Goal: Find contact information: Obtain details needed to contact an individual or organization

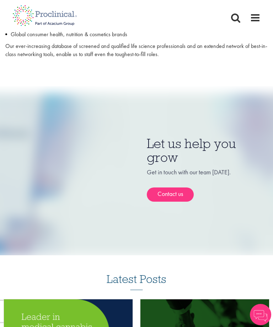
click at [184, 188] on link "Contact us" at bounding box center [170, 195] width 47 height 14
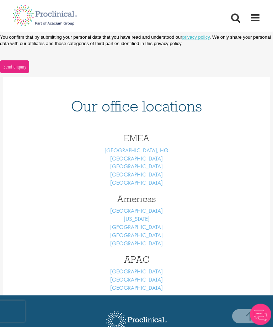
scroll to position [193, 0]
click at [146, 268] on link "[GEOGRAPHIC_DATA]" at bounding box center [136, 271] width 53 height 7
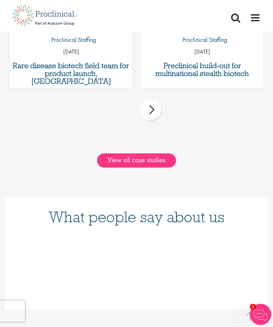
scroll to position [791, 0]
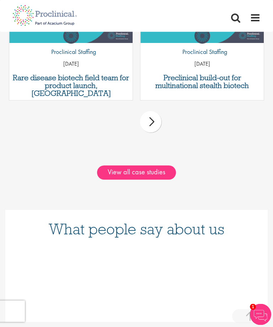
click at [251, 20] on span at bounding box center [255, 17] width 11 height 11
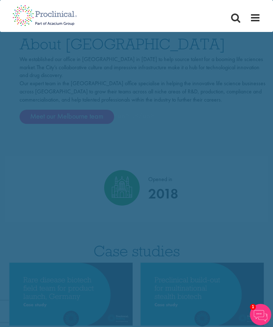
scroll to position [0, 0]
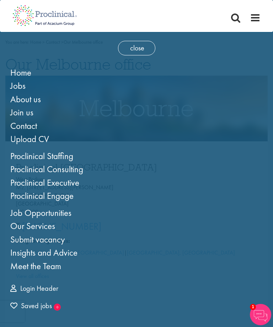
click at [66, 213] on link "Job Opportunities" at bounding box center [40, 213] width 61 height 12
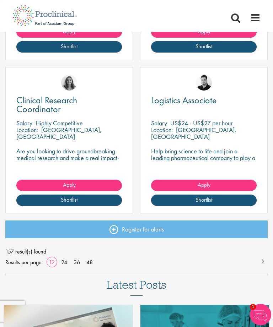
scroll to position [847, 0]
